Goal: Task Accomplishment & Management: Manage account settings

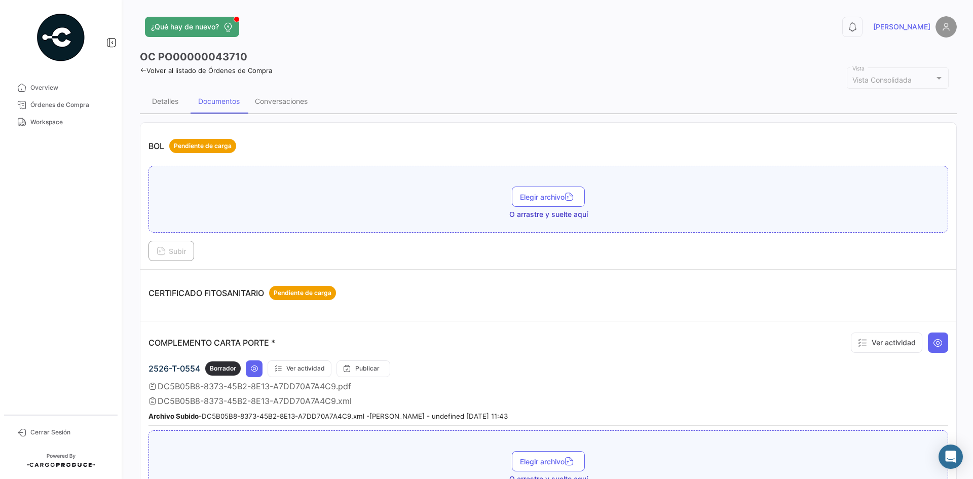
scroll to position [203, 0]
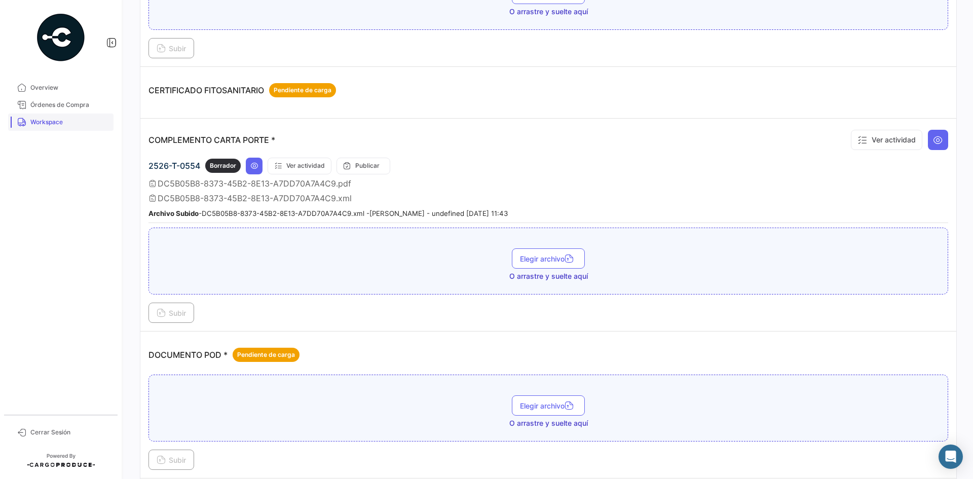
click at [50, 124] on span "Workspace" at bounding box center [69, 122] width 79 height 9
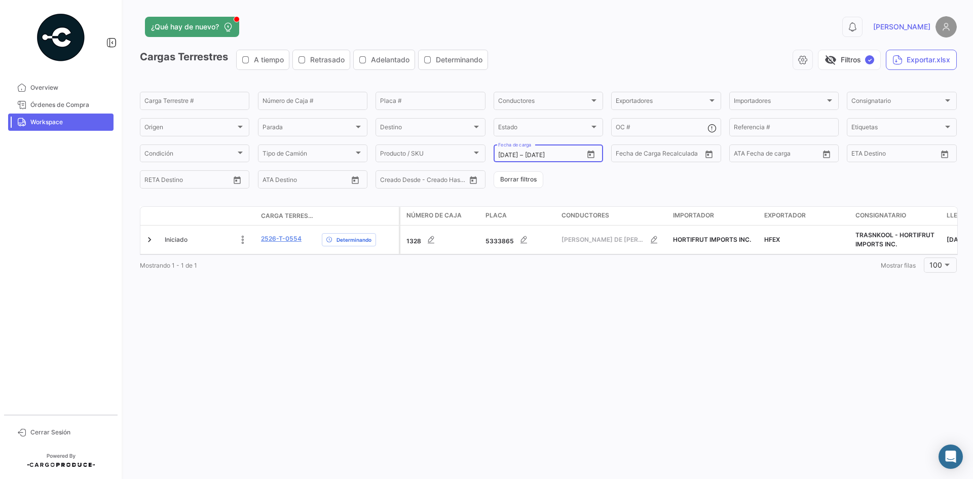
click at [592, 154] on icon "Open calendar" at bounding box center [590, 154] width 9 height 9
click at [609, 236] on div "4" at bounding box center [612, 236] width 16 height 18
type input "[DATE]"
click at [609, 236] on div "4" at bounding box center [612, 236] width 16 height 18
type input "[DATE]"
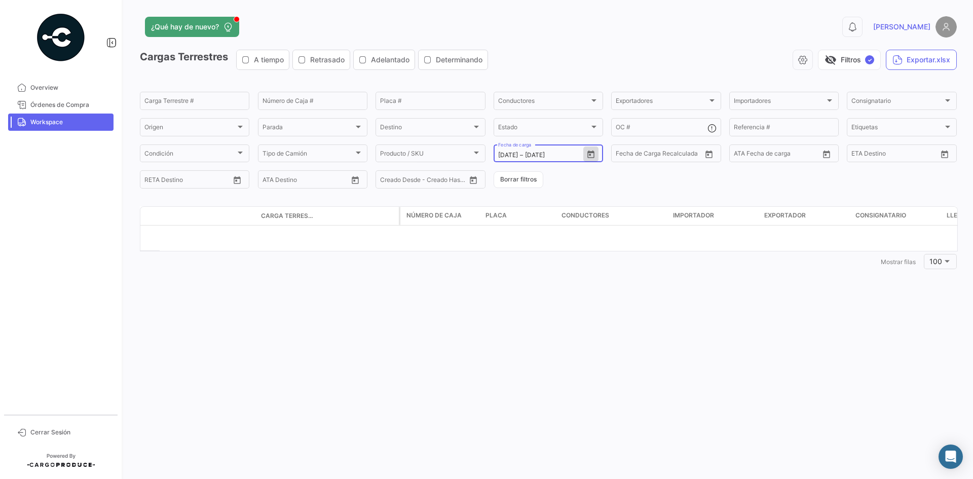
click at [583, 158] on div "[DATE] [DATE] – [DATE]" at bounding box center [540, 154] width 85 height 7
click at [593, 150] on icon "Open calendar" at bounding box center [590, 154] width 9 height 9
click at [624, 233] on div "5" at bounding box center [630, 236] width 16 height 18
type input "[DATE]"
click at [624, 233] on div "5" at bounding box center [630, 236] width 16 height 18
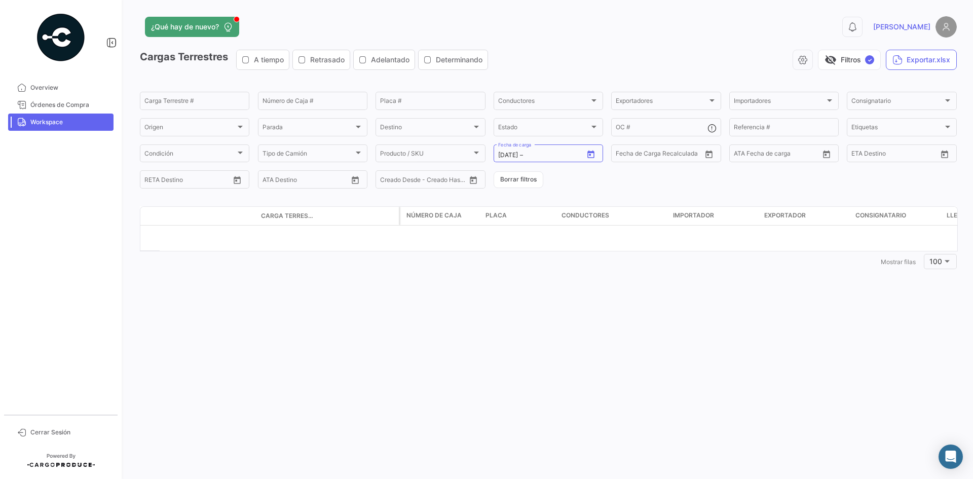
type input "[DATE]"
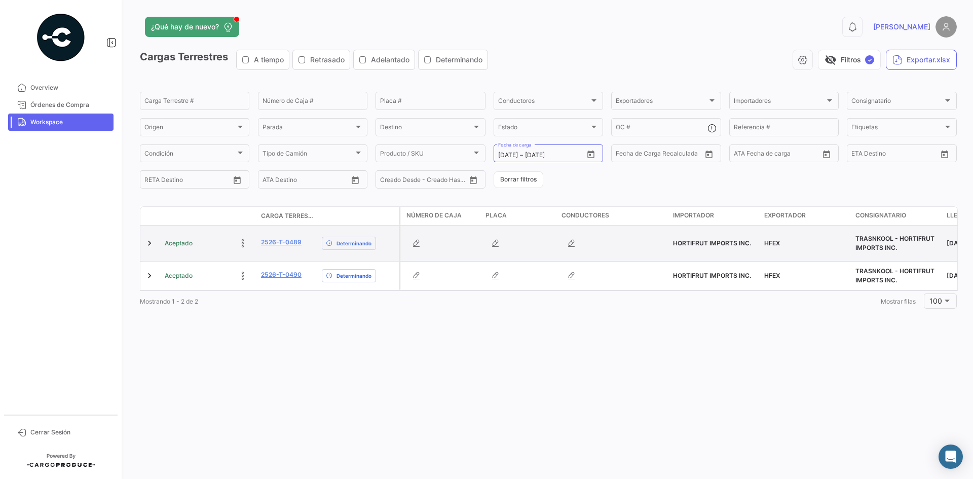
drag, startPoint x: 306, startPoint y: 243, endPoint x: 256, endPoint y: 244, distance: 50.2
click at [256, 244] on div "Aceptado 2526-T-0489 Determinando" at bounding box center [269, 242] width 258 height 35
copy div "2526-T-0489"
click at [149, 242] on link at bounding box center [149, 243] width 10 height 10
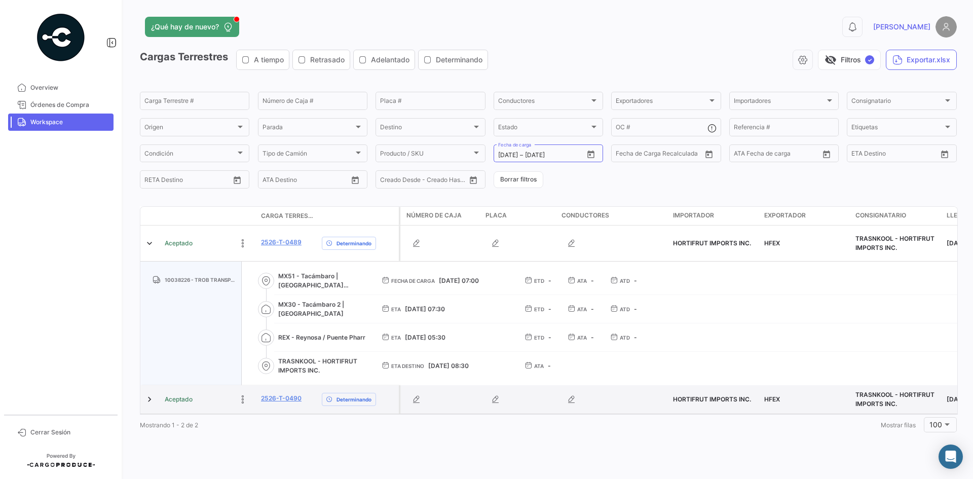
drag, startPoint x: 306, startPoint y: 397, endPoint x: 256, endPoint y: 400, distance: 50.2
click at [256, 400] on div "Aceptado 2526-T-0490 Determinando" at bounding box center [269, 399] width 258 height 28
copy div "2526-T-0490"
click at [150, 402] on link at bounding box center [149, 399] width 10 height 10
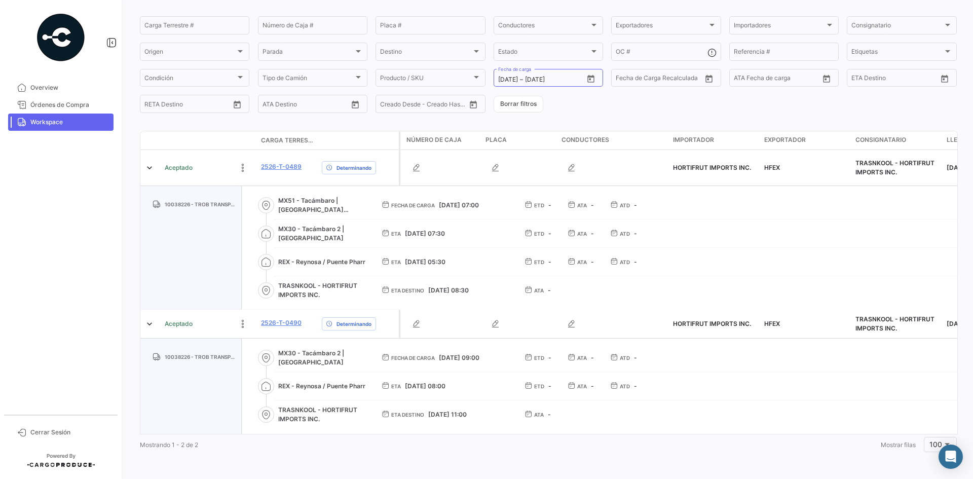
scroll to position [83, 0]
click at [592, 75] on icon "Open calendar" at bounding box center [590, 78] width 9 height 9
click at [515, 177] on div "6" at bounding box center [521, 174] width 16 height 18
type input "[DATE]"
click at [515, 177] on div "6" at bounding box center [521, 174] width 16 height 18
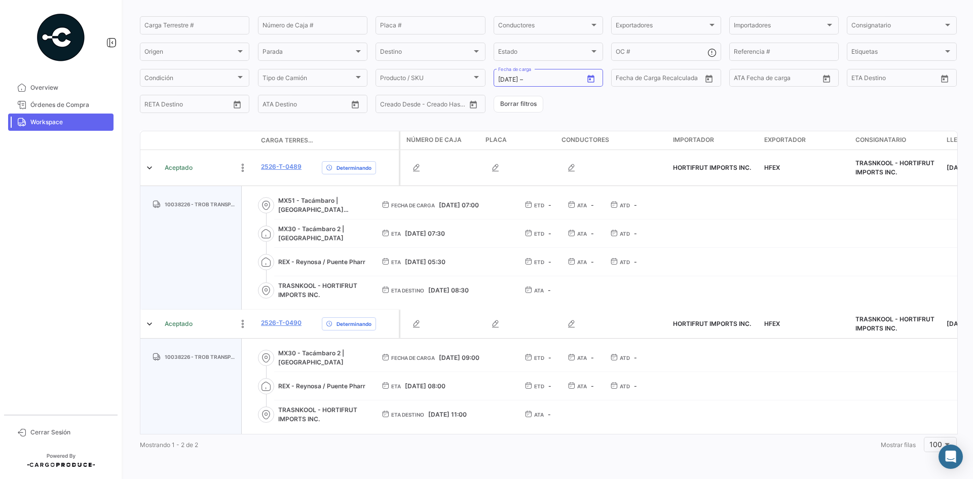
type input "[DATE]"
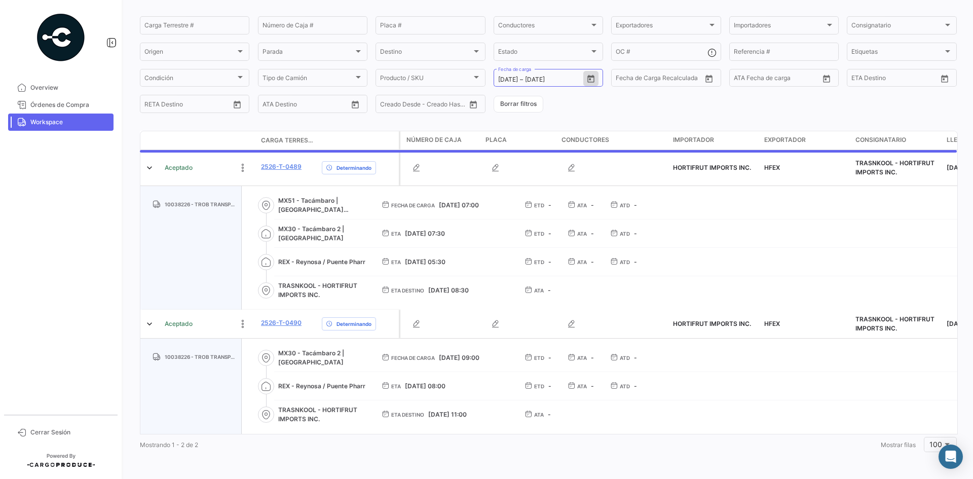
scroll to position [0, 0]
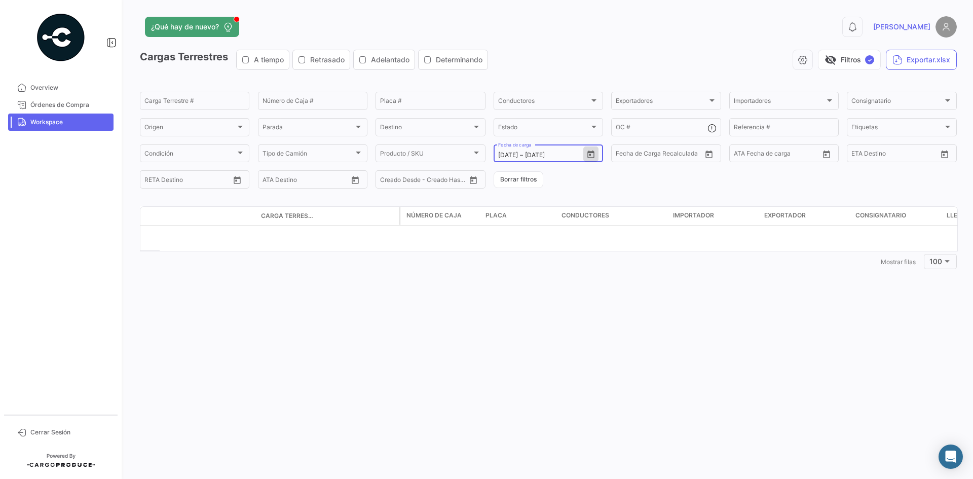
click at [589, 156] on icon "Open calendar" at bounding box center [590, 154] width 9 height 9
click at [536, 259] on div "7" at bounding box center [541, 257] width 16 height 18
type input "[DATE]"
click at [536, 259] on div "7" at bounding box center [541, 257] width 16 height 18
type input "[DATE]"
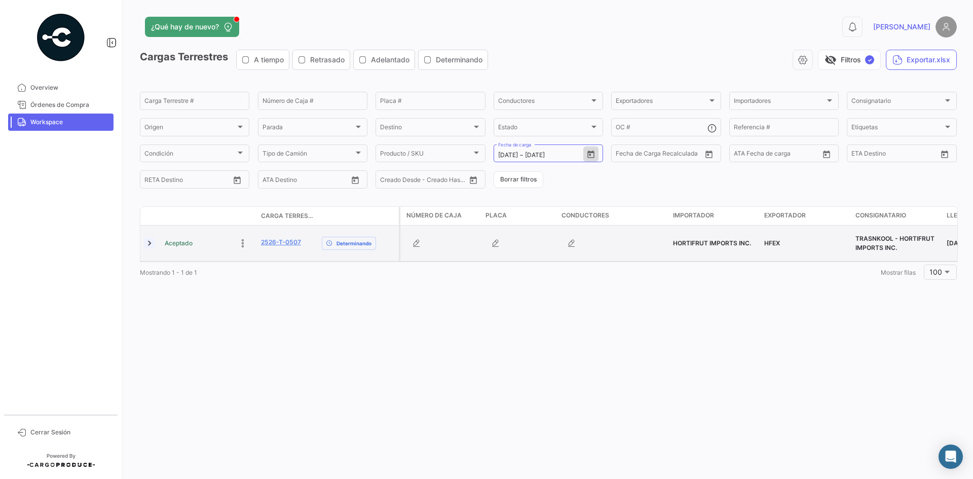
click at [151, 244] on link at bounding box center [149, 243] width 10 height 10
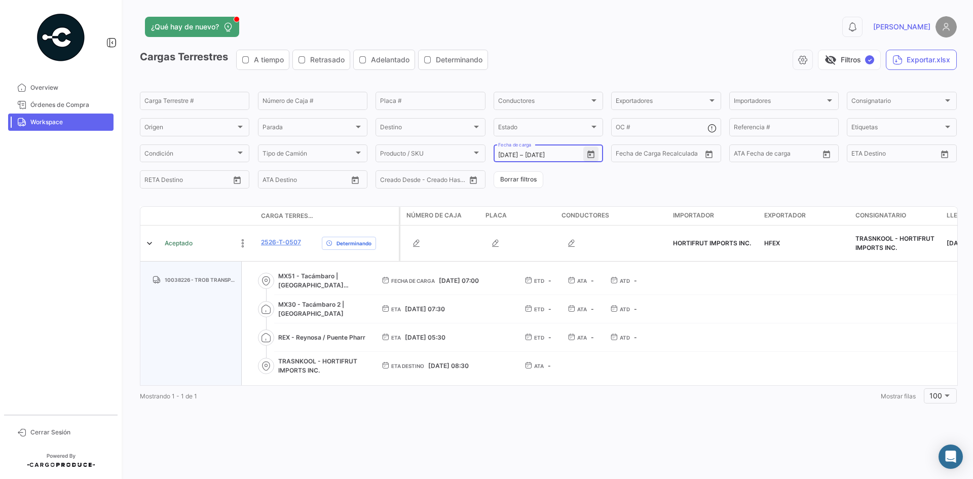
click at [590, 152] on icon "Open calendar" at bounding box center [590, 154] width 7 height 8
click at [623, 241] on div "5" at bounding box center [630, 236] width 16 height 18
type input "[DATE]"
click at [623, 241] on div "5" at bounding box center [630, 236] width 16 height 18
type input "[DATE]"
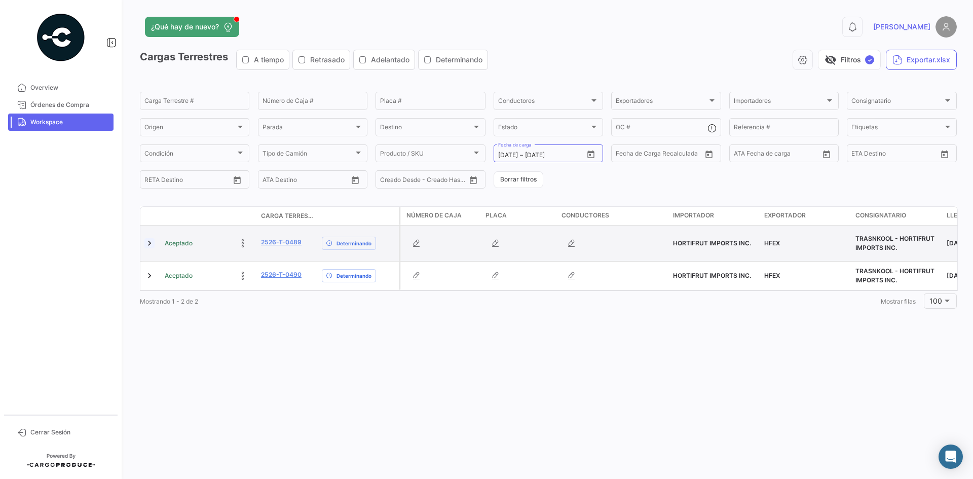
click at [147, 241] on link at bounding box center [149, 243] width 10 height 10
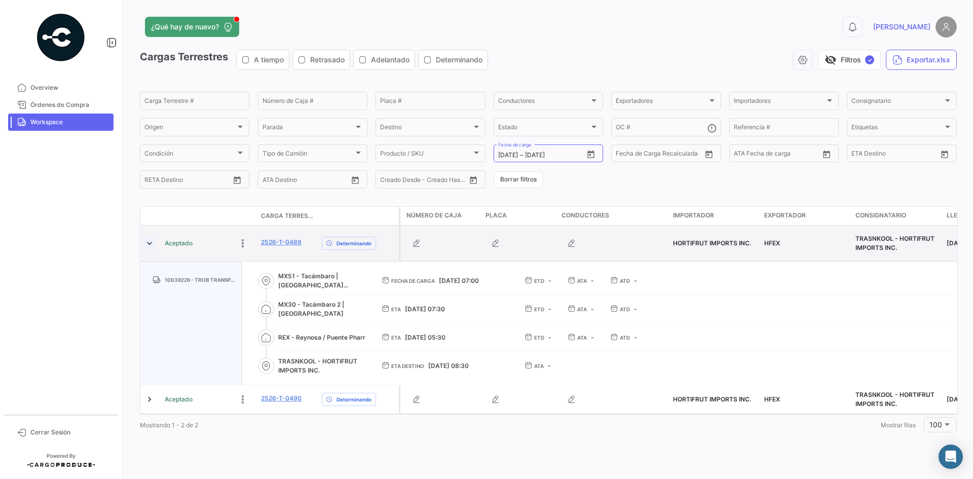
click at [147, 241] on link at bounding box center [149, 243] width 10 height 10
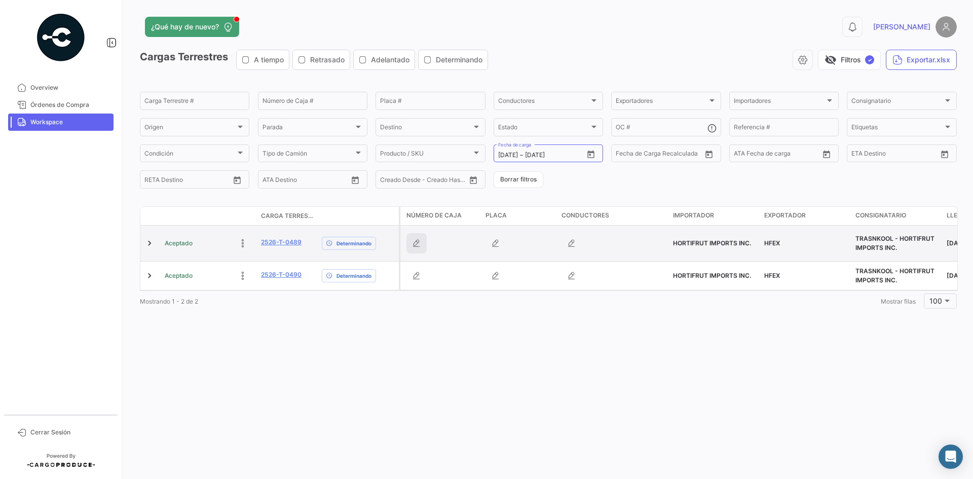
click at [418, 241] on icon "button" at bounding box center [416, 243] width 10 height 10
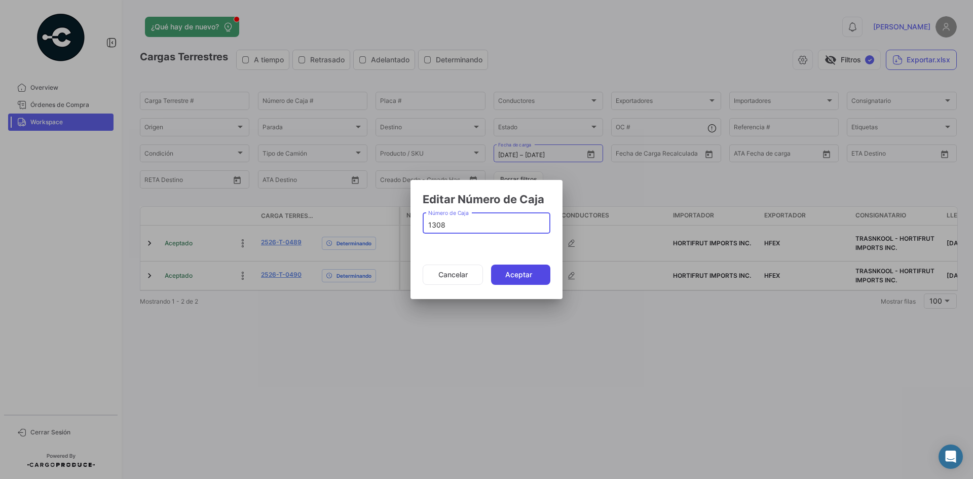
type input "1308"
click at [508, 276] on button "Aceptar" at bounding box center [520, 274] width 59 height 20
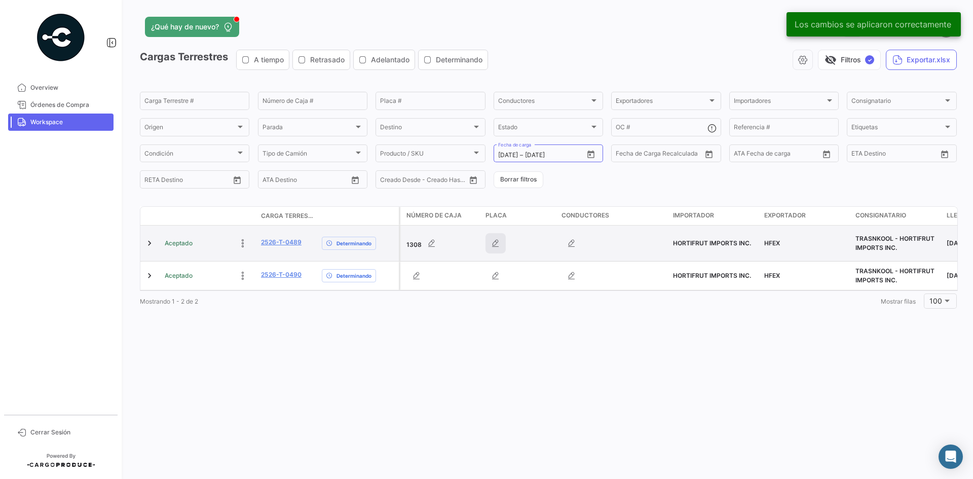
click at [493, 243] on icon "button" at bounding box center [495, 243] width 10 height 10
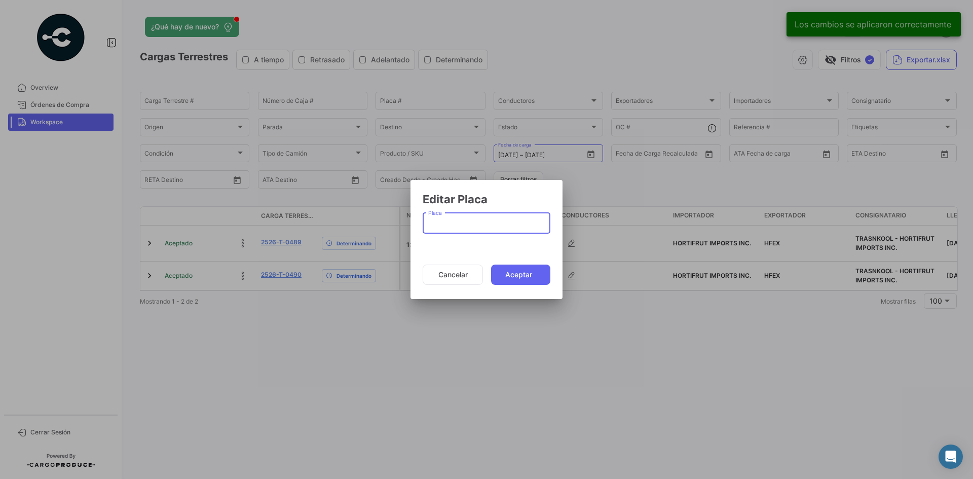
click at [473, 227] on input "Placa" at bounding box center [486, 225] width 117 height 9
paste input "5482452"
type input "5482452"
click at [520, 274] on button "Aceptar" at bounding box center [520, 274] width 59 height 20
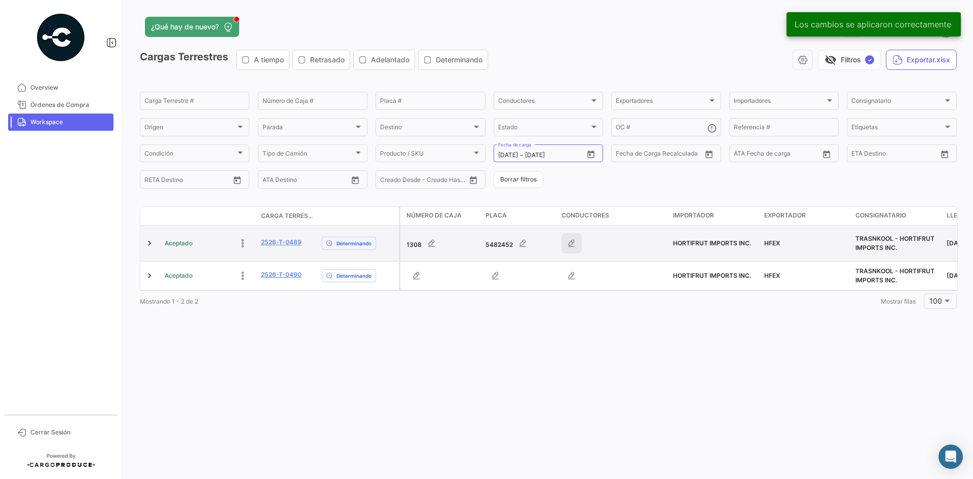
click at [570, 245] on icon "button" at bounding box center [571, 243] width 10 height 10
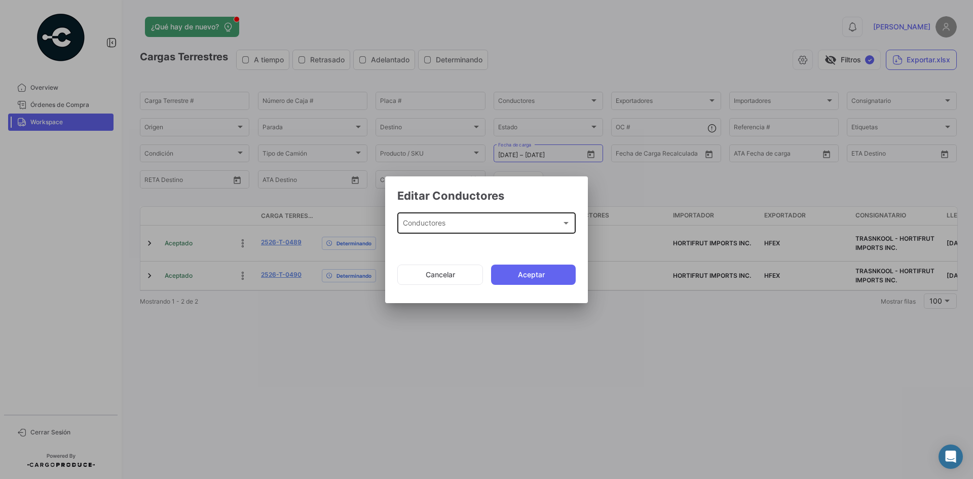
click at [428, 230] on div "Conductores Conductores" at bounding box center [487, 222] width 168 height 23
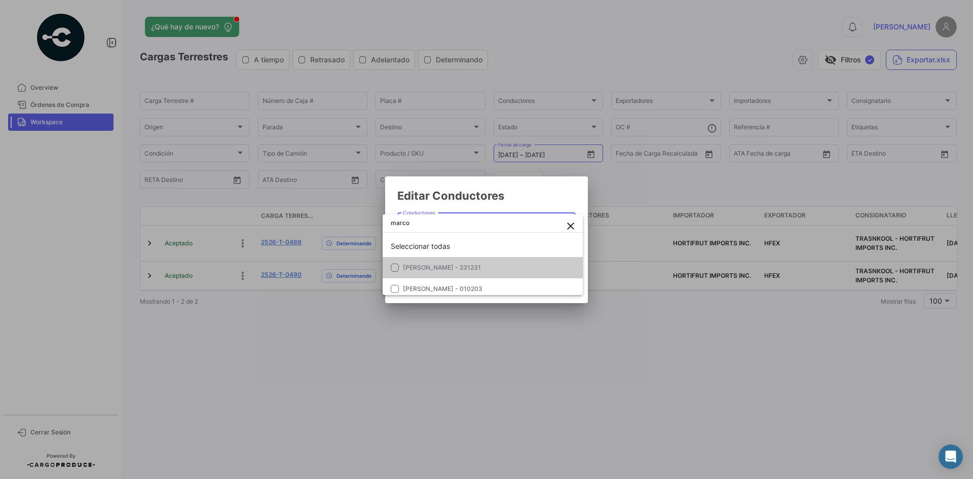
drag, startPoint x: 425, startPoint y: 225, endPoint x: 374, endPoint y: 228, distance: 51.2
click at [374, 228] on div "Editar Conductores Conductores Conductores Cancelar Aceptar marco close Selecci…" at bounding box center [486, 239] width 973 height 479
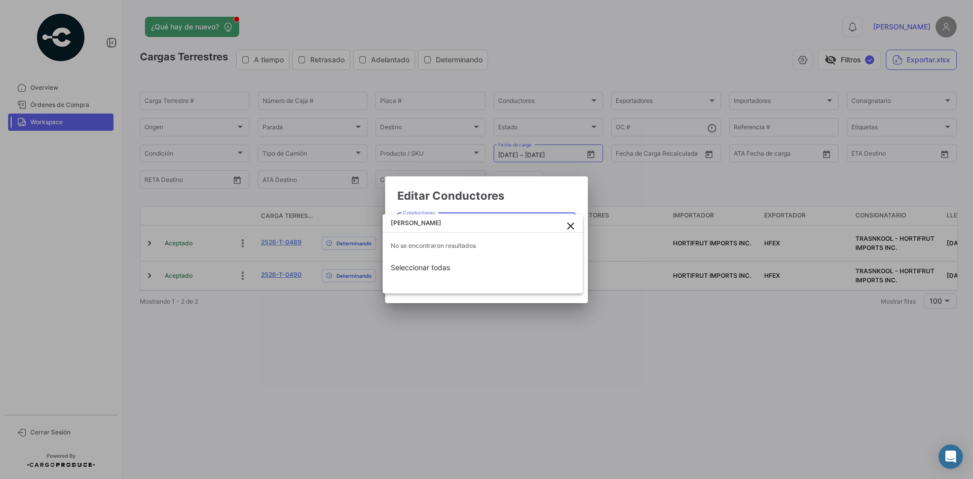
click at [402, 226] on input "[PERSON_NAME]" at bounding box center [482, 223] width 200 height 18
type input "[PERSON_NAME]"
click at [568, 227] on mat-icon "close" at bounding box center [570, 226] width 12 height 12
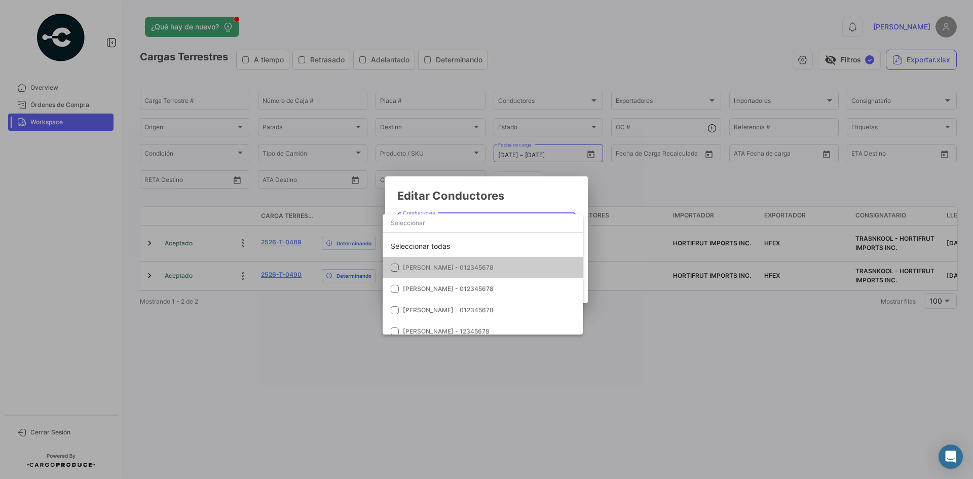
click at [517, 196] on div at bounding box center [486, 239] width 973 height 479
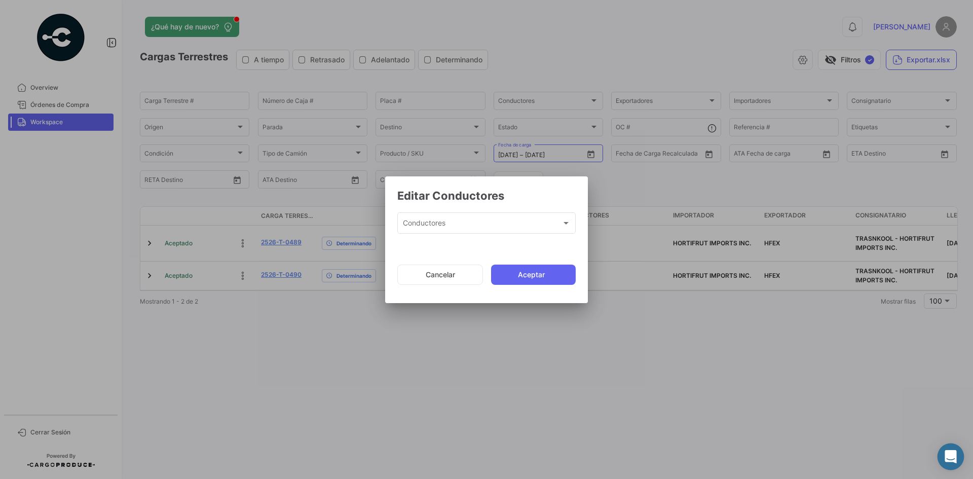
click at [946, 458] on icon "Abrir Intercom Messenger" at bounding box center [950, 456] width 13 height 13
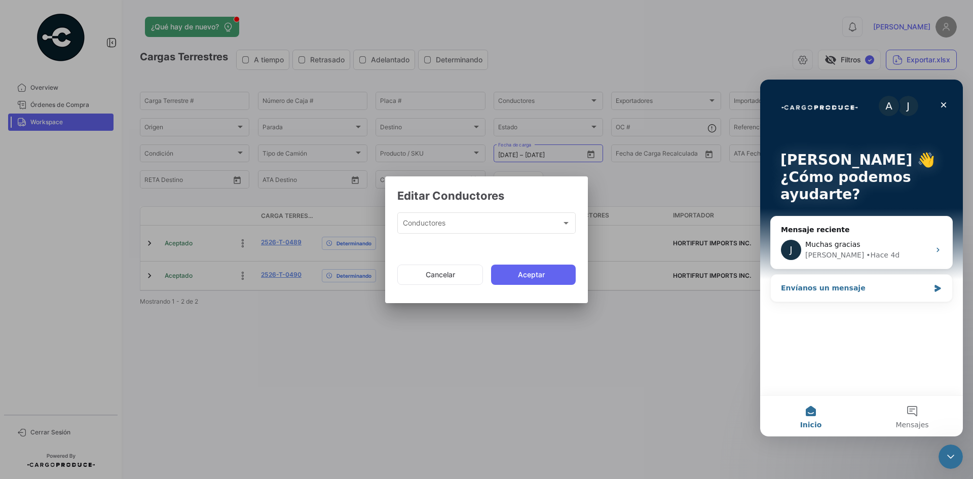
click at [935, 289] on icon "Intercom Messenger" at bounding box center [937, 288] width 6 height 7
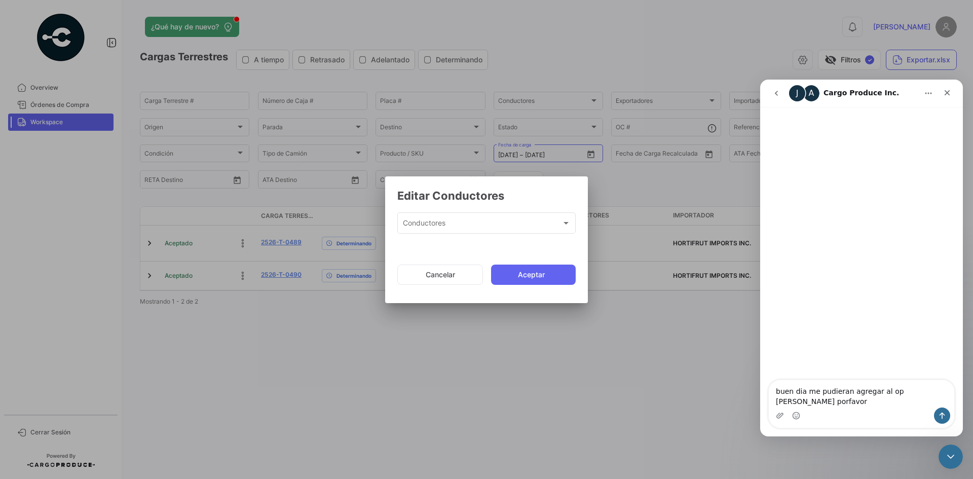
type textarea "buen dia me pudieran agregar al op [PERSON_NAME] porfavor"
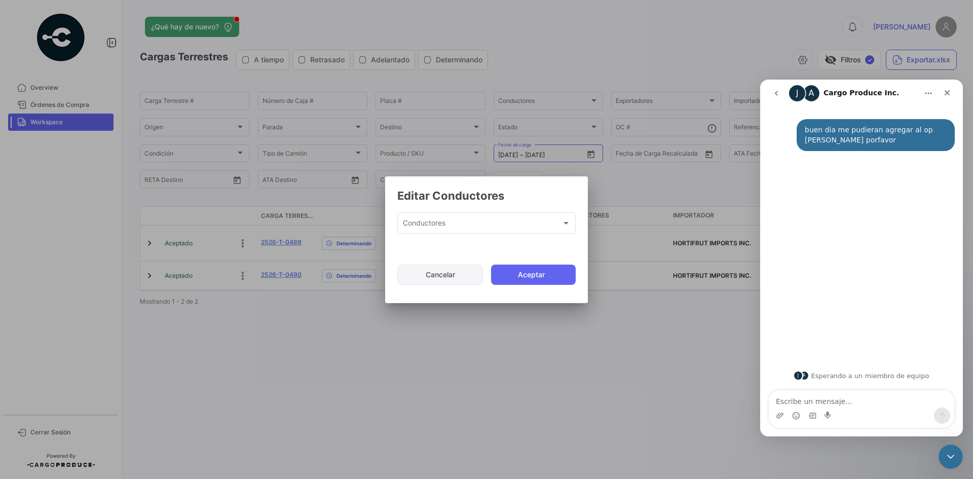
click at [421, 276] on button "Cancelar" at bounding box center [440, 274] width 86 height 20
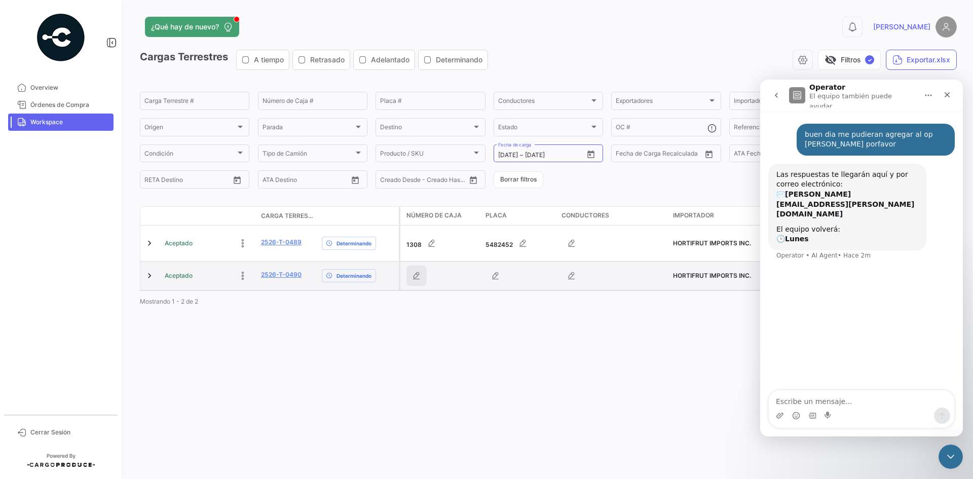
click at [423, 279] on button "button" at bounding box center [416, 275] width 20 height 20
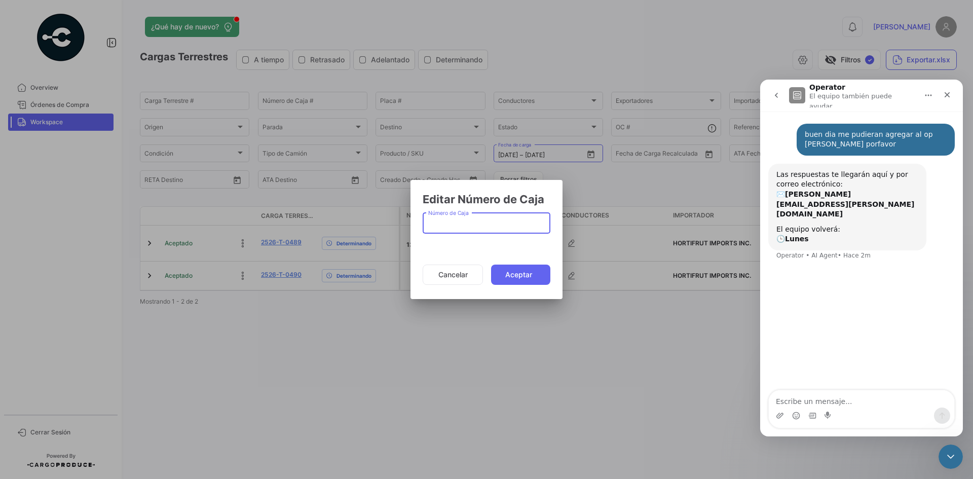
click at [461, 223] on input "Número de Caja" at bounding box center [486, 225] width 117 height 9
type input "1358"
click at [524, 271] on button "Aceptar" at bounding box center [520, 274] width 59 height 20
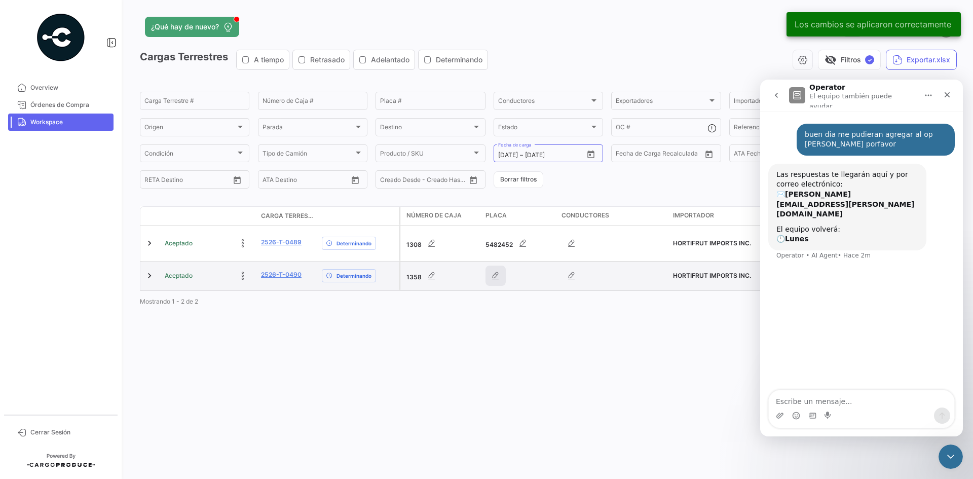
click at [493, 278] on icon "button" at bounding box center [495, 275] width 10 height 10
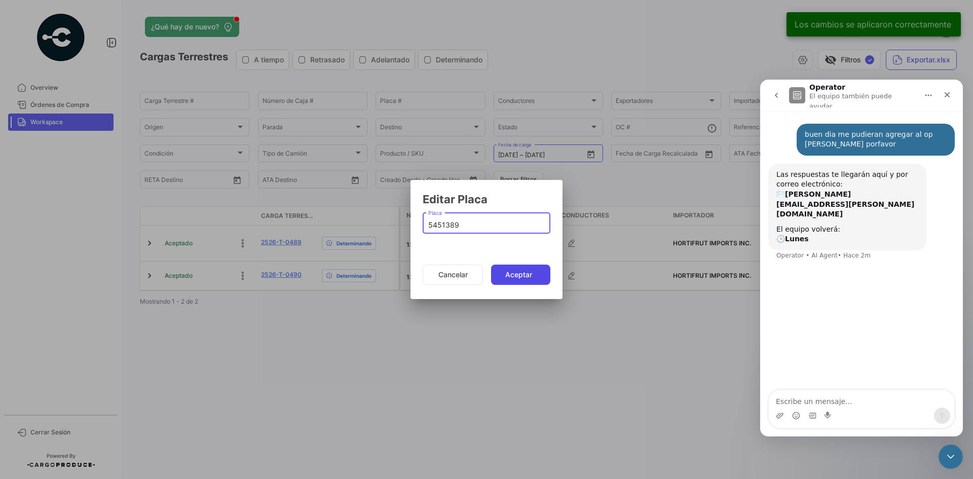
type input "5451389"
click at [532, 271] on button "Aceptar" at bounding box center [520, 274] width 59 height 20
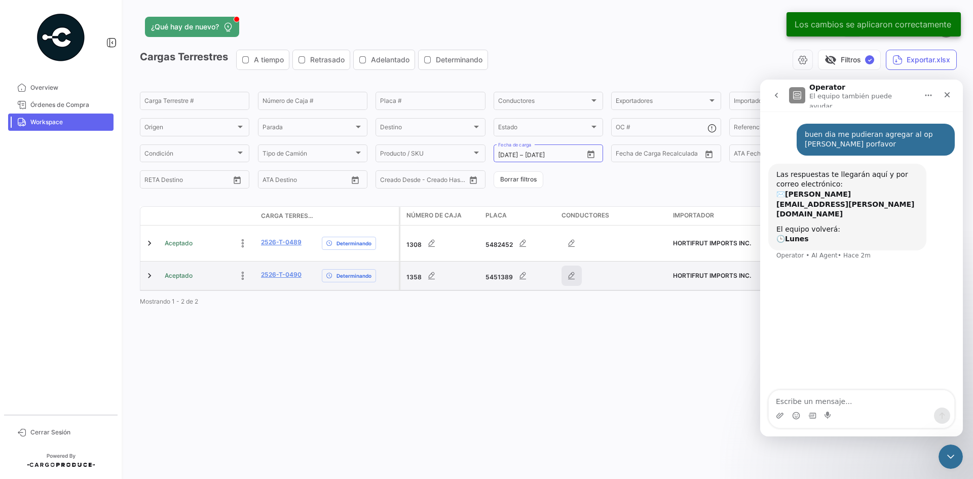
click at [569, 274] on icon "button" at bounding box center [571, 275] width 10 height 10
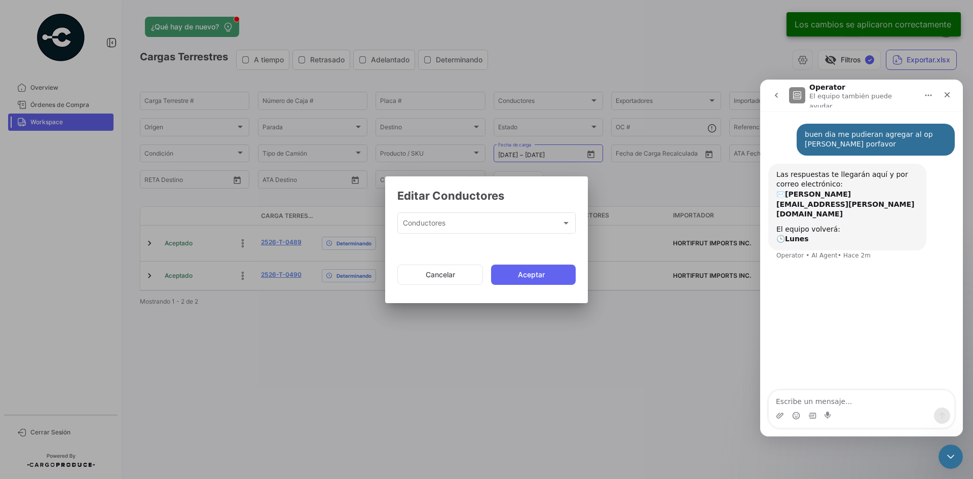
click at [475, 216] on div "Conductores Conductores" at bounding box center [487, 222] width 168 height 23
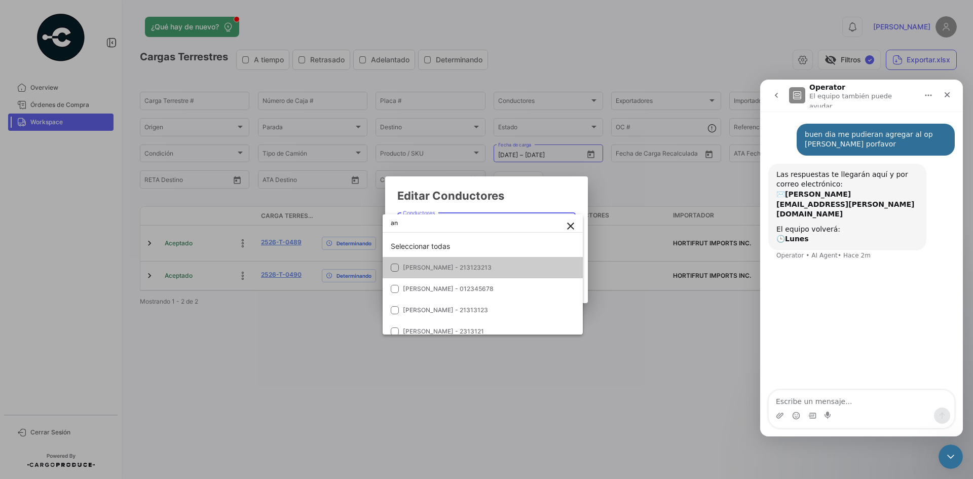
type input "a"
click at [436, 229] on input "dropdown search" at bounding box center [482, 223] width 200 height 18
paste input "[PERSON_NAME]"
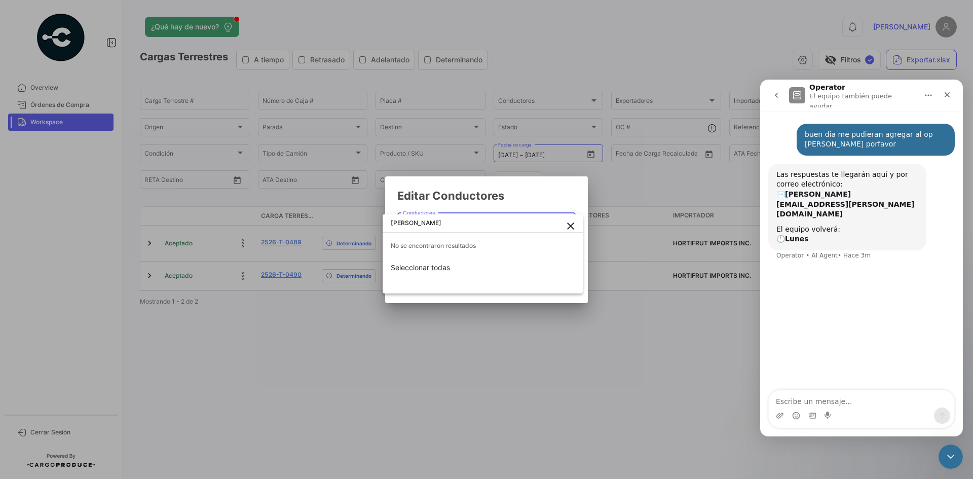
click at [401, 227] on input "[PERSON_NAME]" at bounding box center [482, 223] width 200 height 18
type input "[PERSON_NAME]"
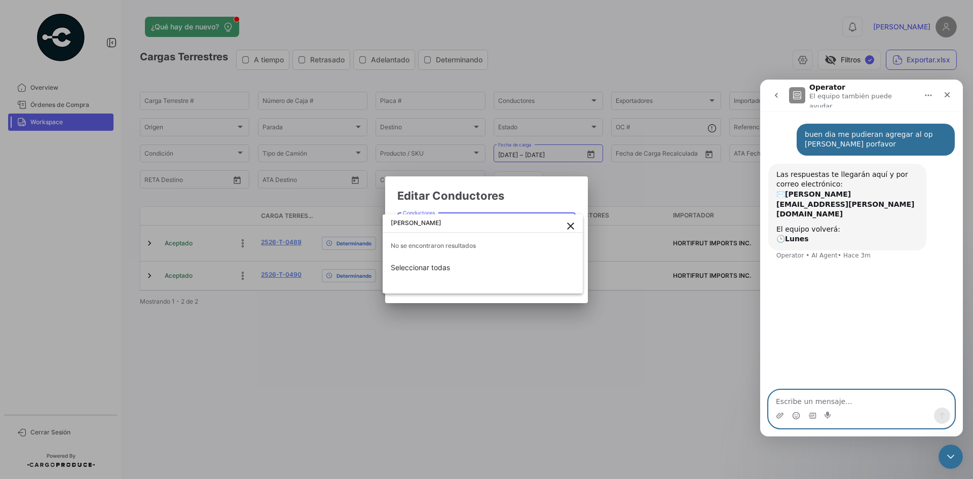
click at [810, 398] on textarea "Escribe un mensaje..." at bounding box center [860, 398] width 185 height 17
type textarea "tan bein al operador [PERSON_NAME]"
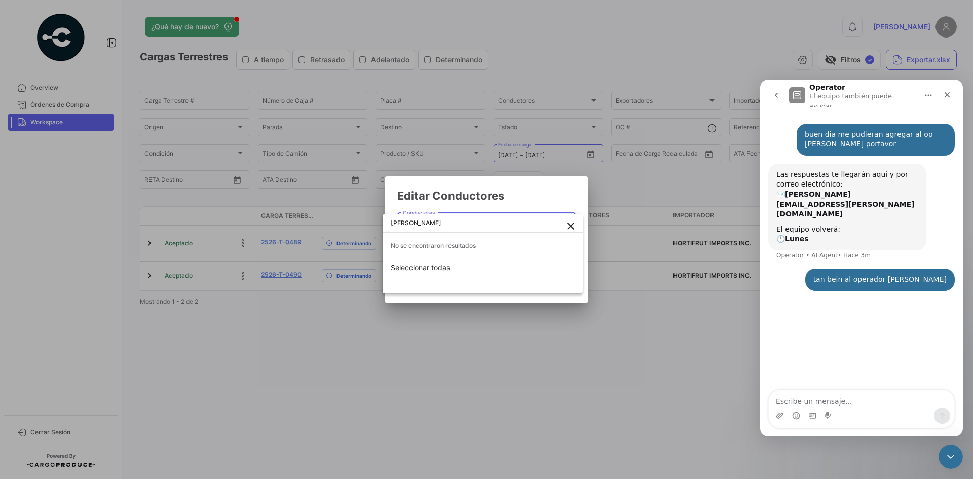
click at [568, 224] on mat-icon "close" at bounding box center [570, 226] width 12 height 12
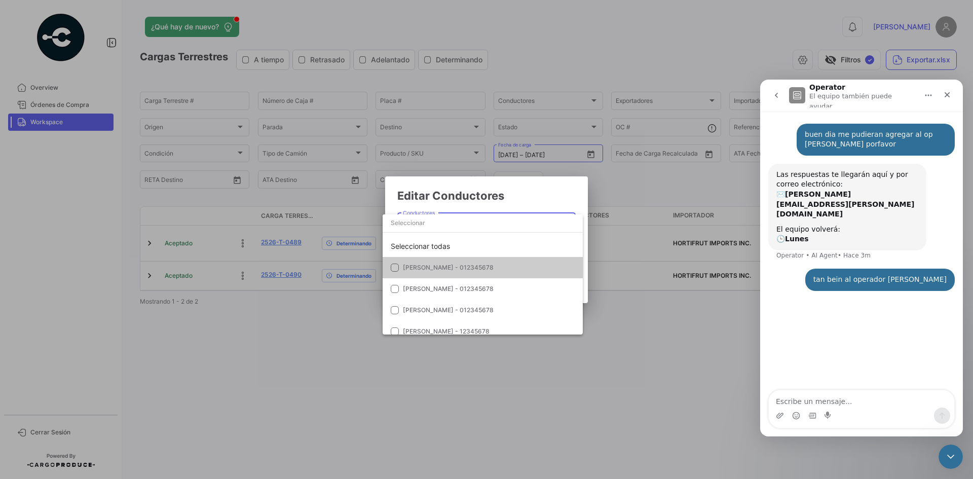
click at [658, 300] on div at bounding box center [486, 239] width 973 height 479
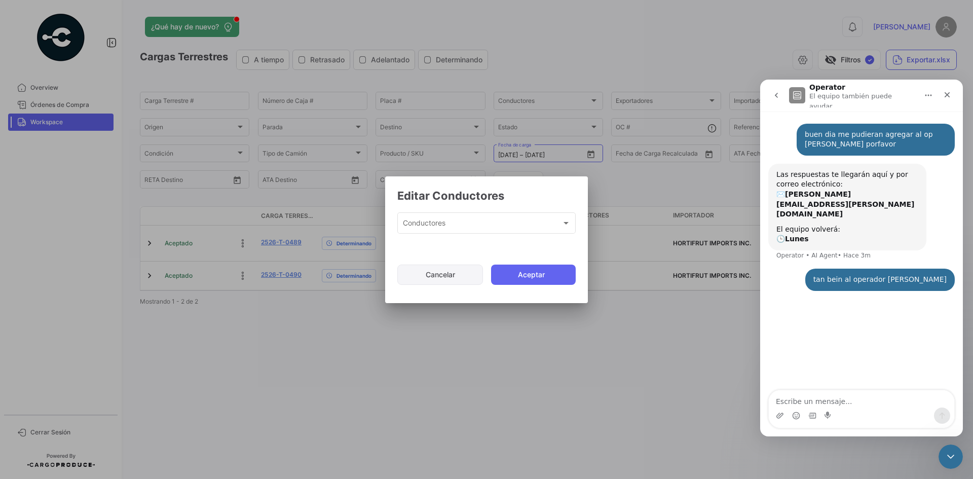
click at [447, 269] on button "Cancelar" at bounding box center [440, 274] width 86 height 20
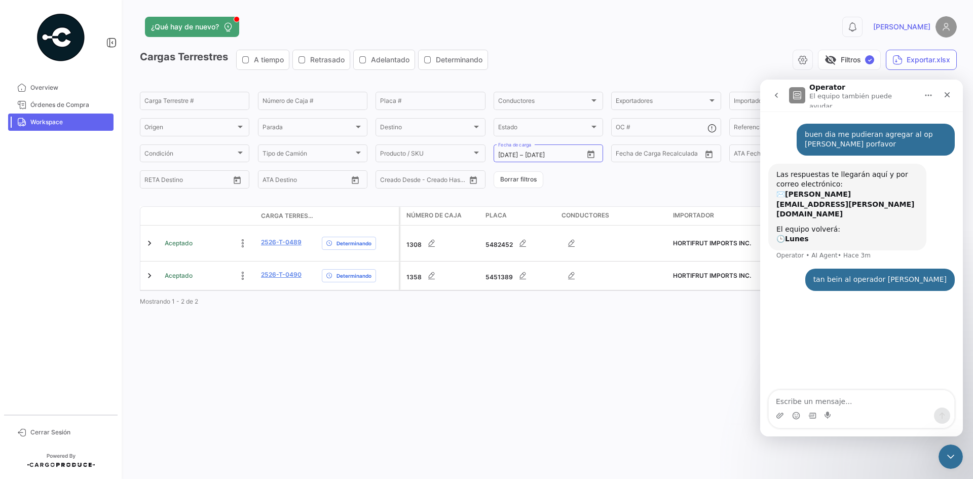
click at [687, 351] on div "¿Qué hay de nuevo? 0 [PERSON_NAME] Terrestres A tiempo Retrasado Adelantado Det…" at bounding box center [548, 239] width 849 height 479
